Goal: Information Seeking & Learning: Understand process/instructions

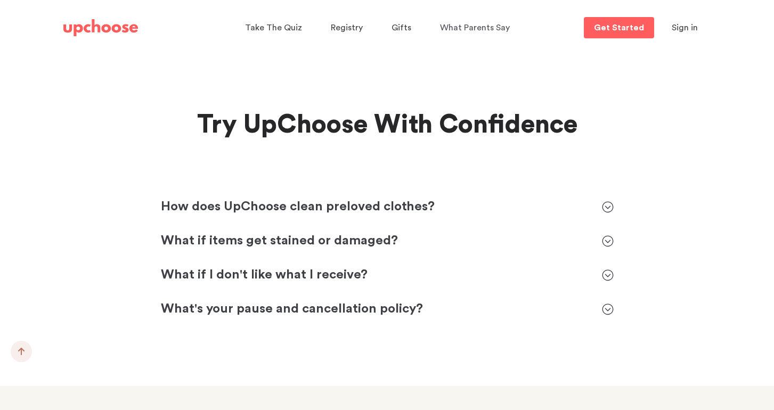
scroll to position [4755, 0]
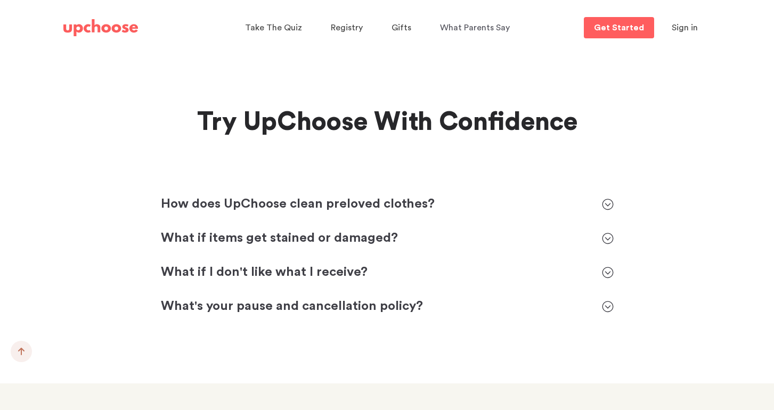
click at [544, 196] on p "How does UpChoose clean preloved clothes?" at bounding box center [376, 204] width 430 height 17
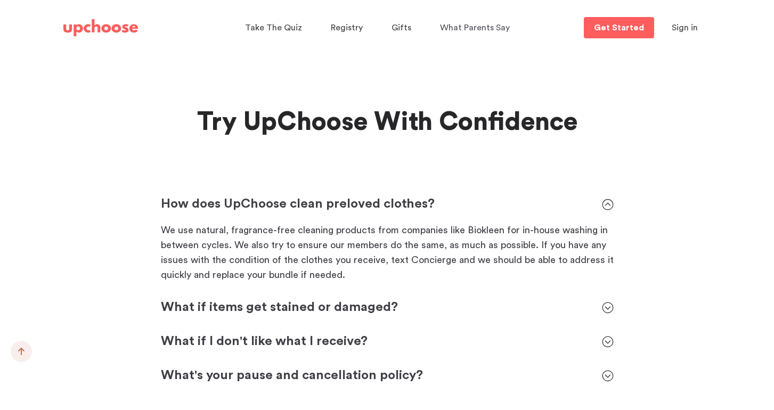
click at [539, 196] on p "How does UpChoose clean preloved clothes?" at bounding box center [376, 204] width 430 height 17
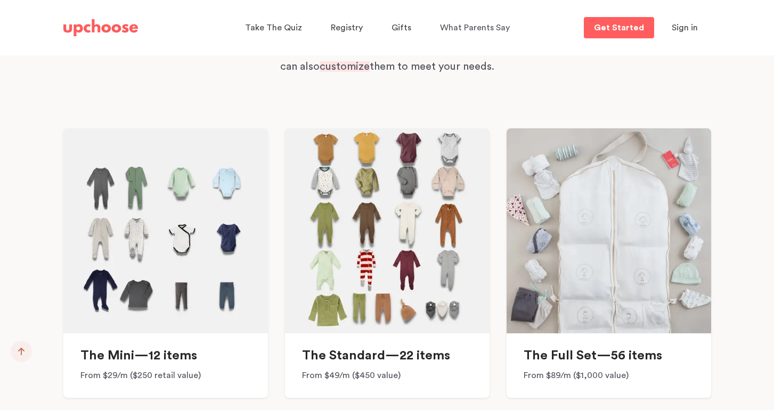
scroll to position [7881, 0]
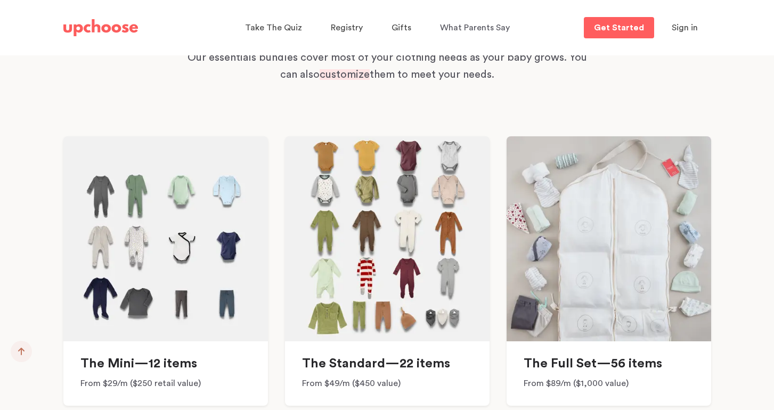
click at [377, 253] on img at bounding box center [387, 238] width 204 height 205
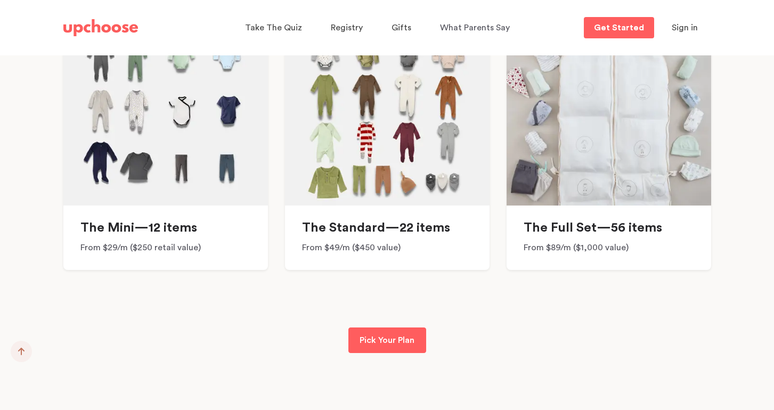
scroll to position [8020, 0]
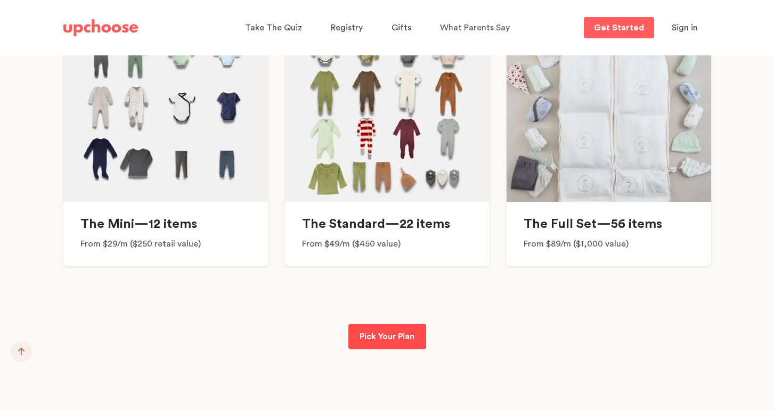
click at [389, 330] on p "Pick Your Plan" at bounding box center [386, 336] width 55 height 13
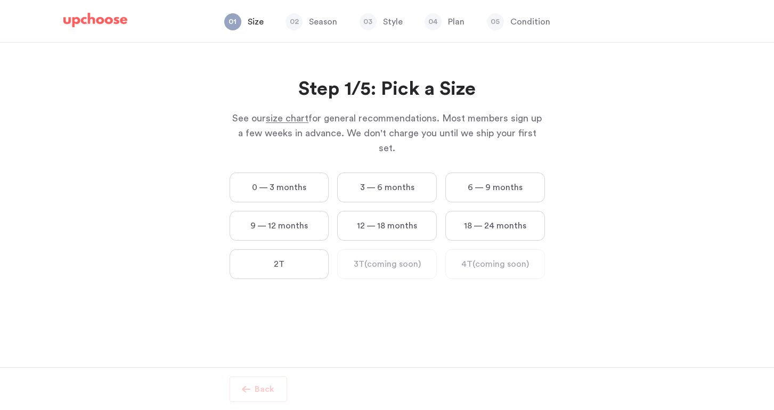
click at [110, 10] on div "01 Size 02 Season 03 Style 04 Plan 05 Condition" at bounding box center [387, 22] width 673 height 40
click at [106, 16] on img at bounding box center [95, 20] width 64 height 15
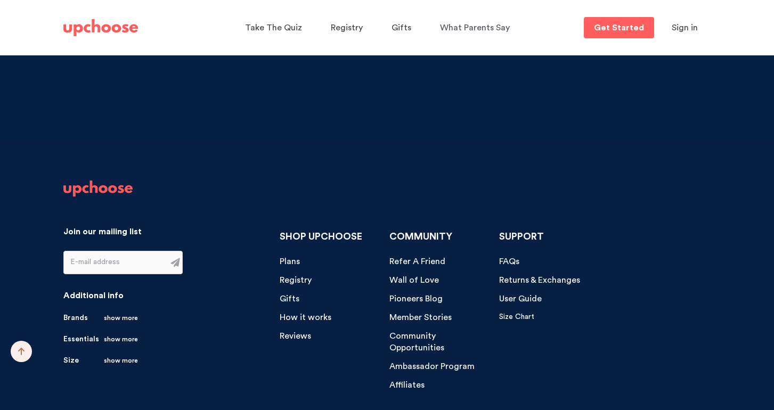
scroll to position [11089, 0]
click at [121, 312] on span "show more" at bounding box center [121, 317] width 34 height 11
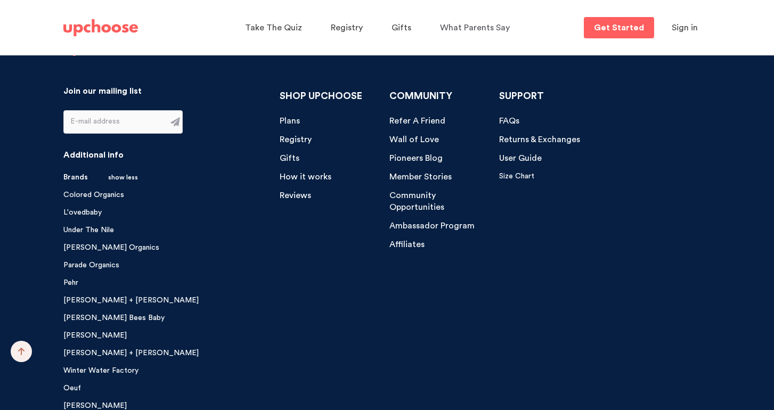
scroll to position [11452, 0]
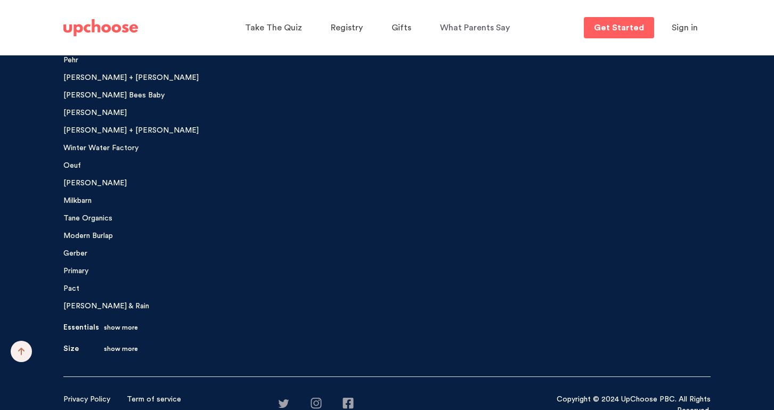
click at [112, 322] on span "show more" at bounding box center [121, 327] width 34 height 11
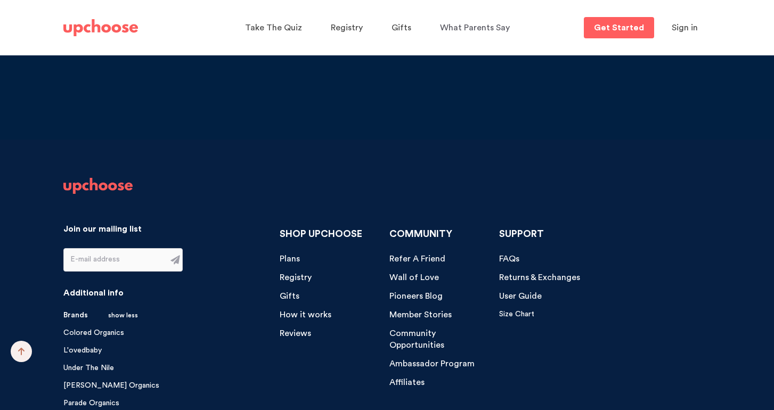
scroll to position [11094, 0]
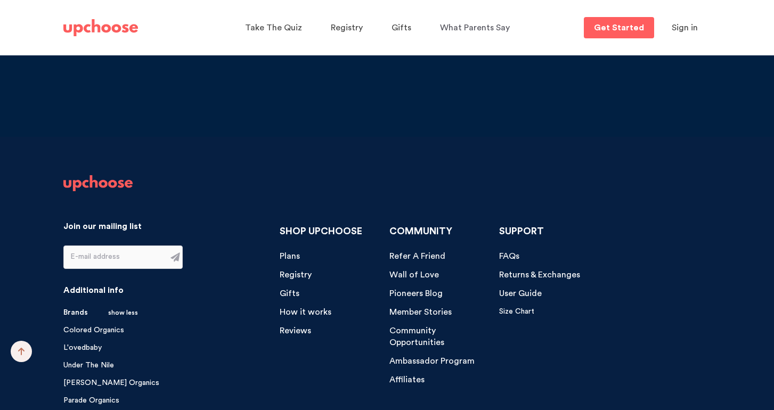
click at [293, 308] on span "How it works" at bounding box center [306, 312] width 52 height 9
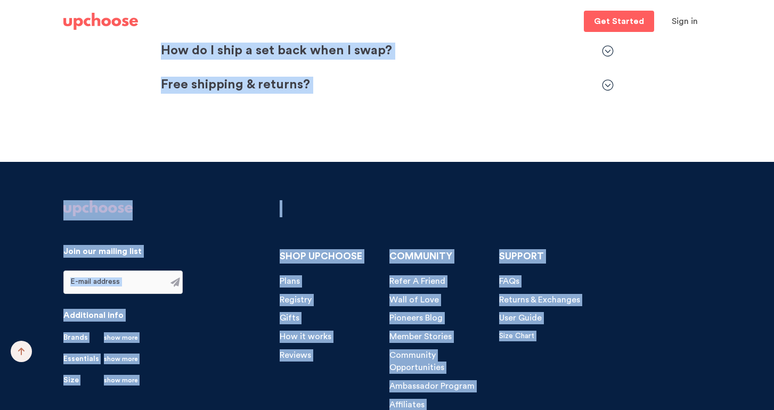
scroll to position [3727, 0]
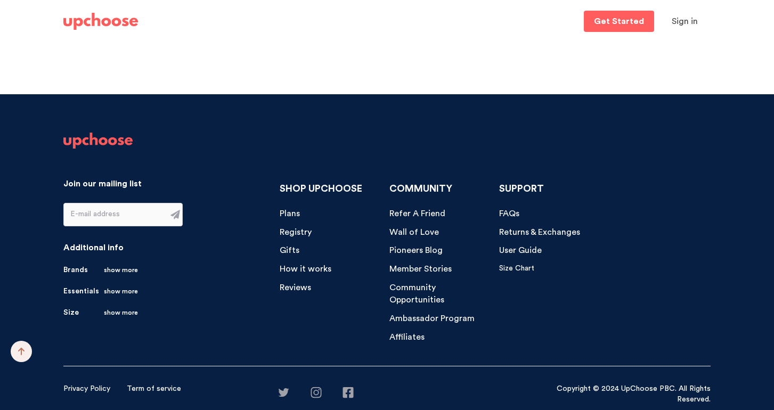
drag, startPoint x: 251, startPoint y: 130, endPoint x: 585, endPoint y: 86, distance: 337.3
copy div "How UpChoose Works We curate the cutest organic baby clothes from premium brand…"
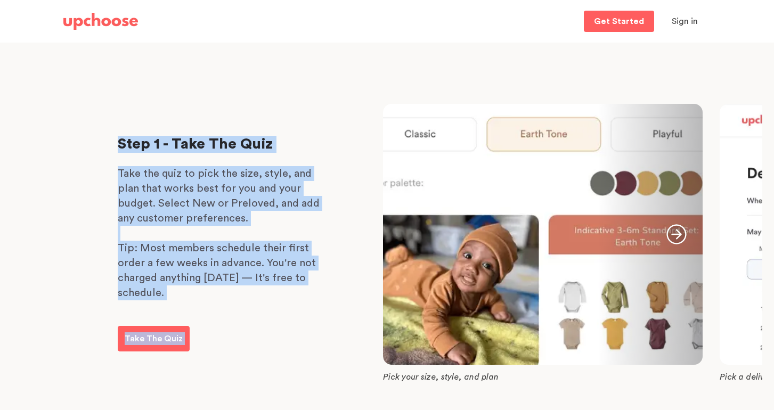
scroll to position [0, 0]
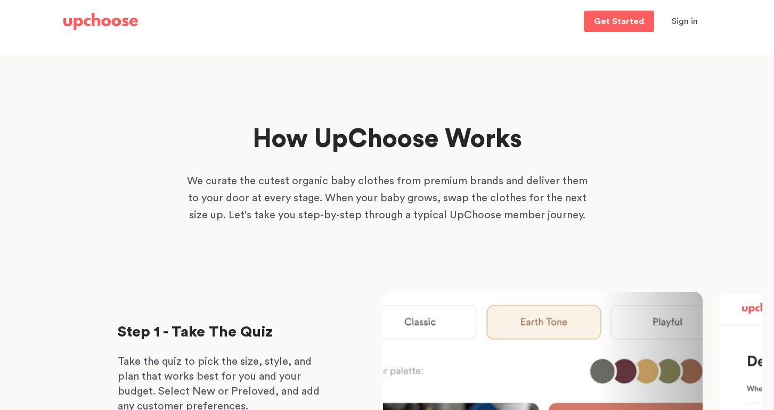
click at [564, 179] on p "We curate the cutest organic baby clothes from premium brands and deliver them …" at bounding box center [387, 198] width 405 height 51
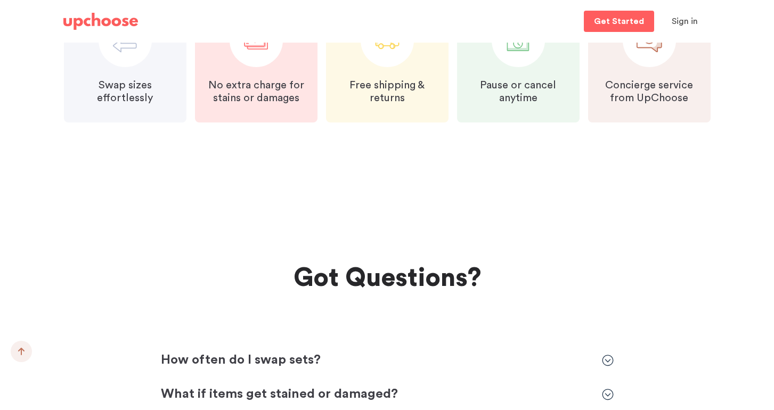
scroll to position [2773, 0]
